Goal: Information Seeking & Learning: Learn about a topic

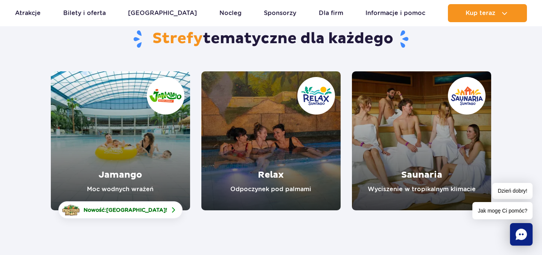
scroll to position [74, 0]
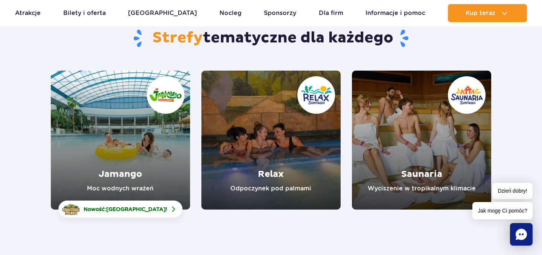
click at [280, 138] on link "Relax" at bounding box center [270, 140] width 139 height 139
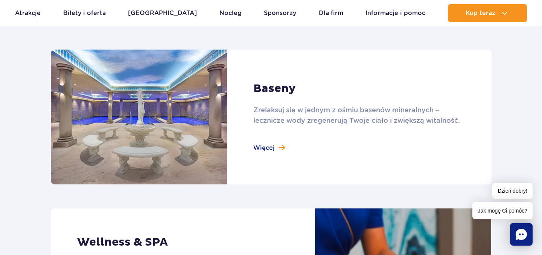
scroll to position [499, 0]
click at [271, 143] on link at bounding box center [271, 116] width 441 height 135
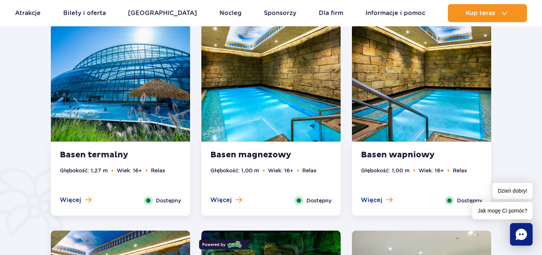
scroll to position [459, 0]
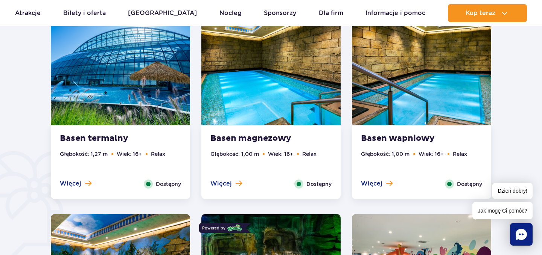
click at [130, 81] on img at bounding box center [120, 67] width 139 height 118
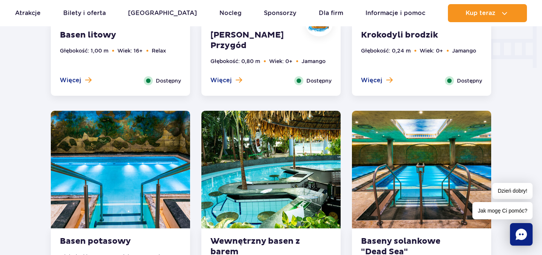
scroll to position [998, 0]
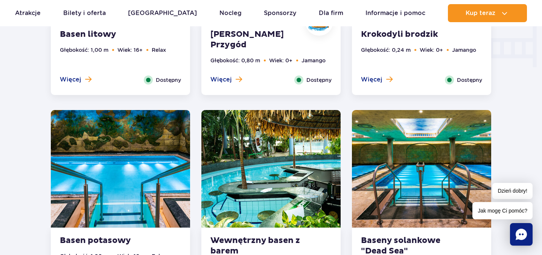
click at [275, 178] on img at bounding box center [270, 169] width 139 height 118
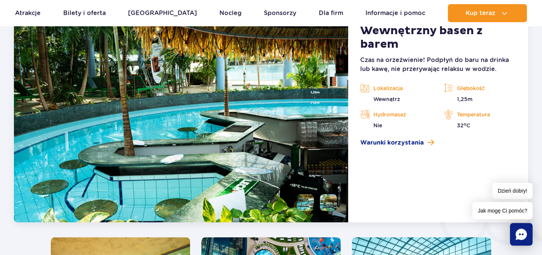
scroll to position [1063, 0]
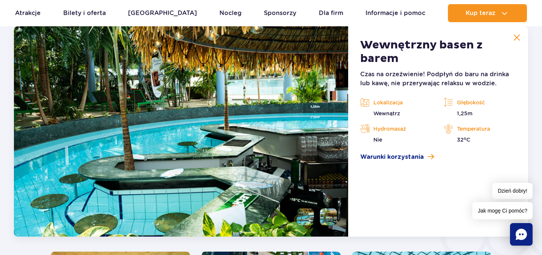
click at [385, 163] on article "Wewnętrzny basen z barem Czas na orzeźwienie! Podpłyń do baru na drinka lub kaw…" at bounding box center [438, 131] width 180 height 211
click at [383, 157] on span "Warunki korzystania" at bounding box center [392, 157] width 64 height 9
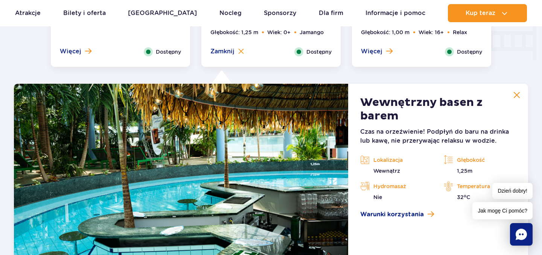
scroll to position [988, 0]
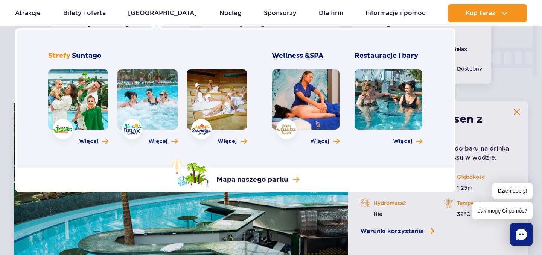
click at [78, 106] on link at bounding box center [78, 100] width 60 height 60
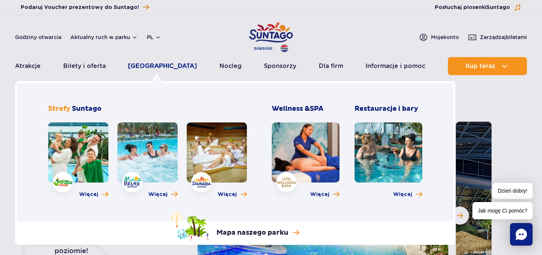
click at [146, 68] on link "[GEOGRAPHIC_DATA]" at bounding box center [162, 66] width 69 height 18
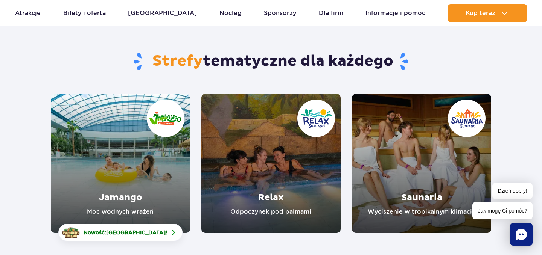
click at [277, 140] on link "Relax" at bounding box center [270, 163] width 139 height 139
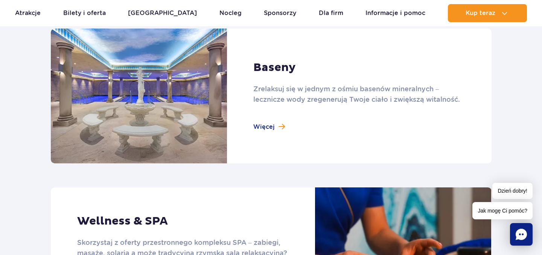
scroll to position [519, 0]
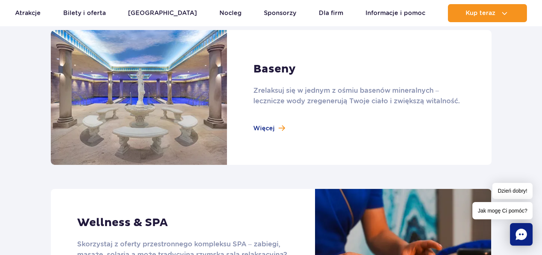
click at [331, 117] on link at bounding box center [271, 97] width 441 height 135
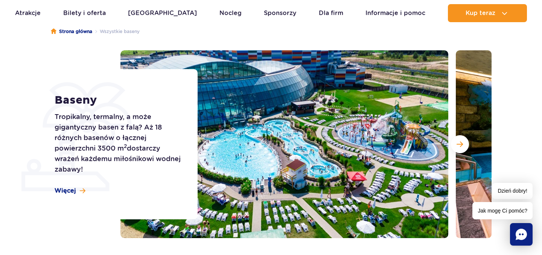
scroll to position [71, 0]
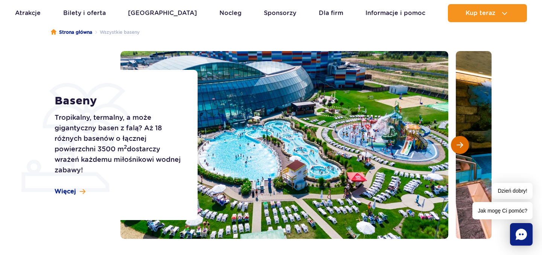
click at [462, 143] on span "Następny slajd" at bounding box center [459, 145] width 6 height 7
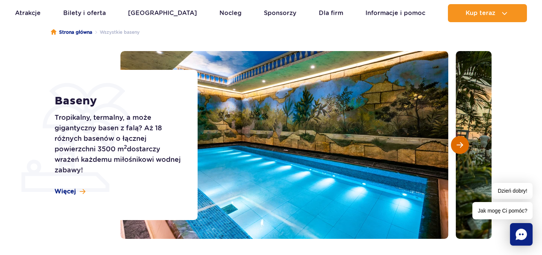
click at [462, 143] on span "Następny slajd" at bounding box center [459, 145] width 6 height 7
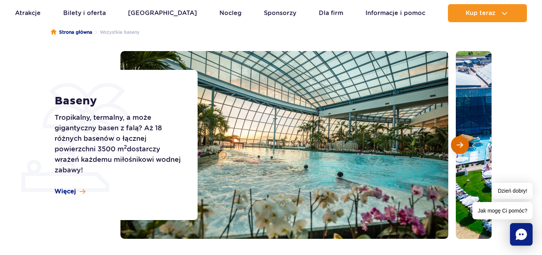
click at [462, 143] on span "Następny slajd" at bounding box center [459, 145] width 6 height 7
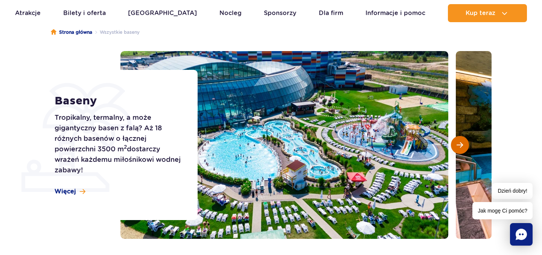
click at [462, 143] on span "Następny slajd" at bounding box center [459, 145] width 6 height 7
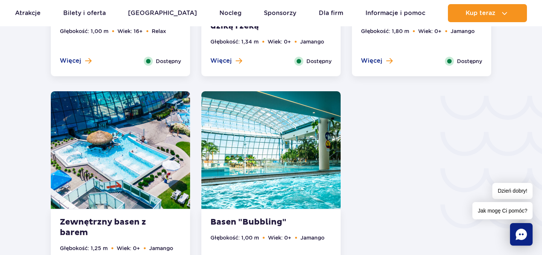
scroll to position [1205, 0]
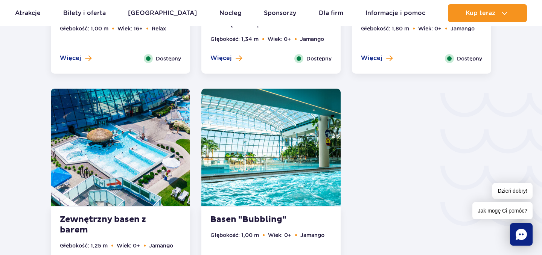
click at [108, 167] on img at bounding box center [120, 148] width 139 height 118
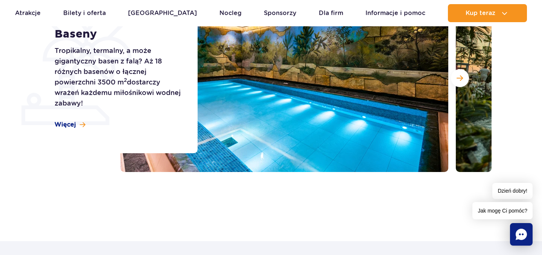
scroll to position [0, 0]
